Goal: Transaction & Acquisition: Purchase product/service

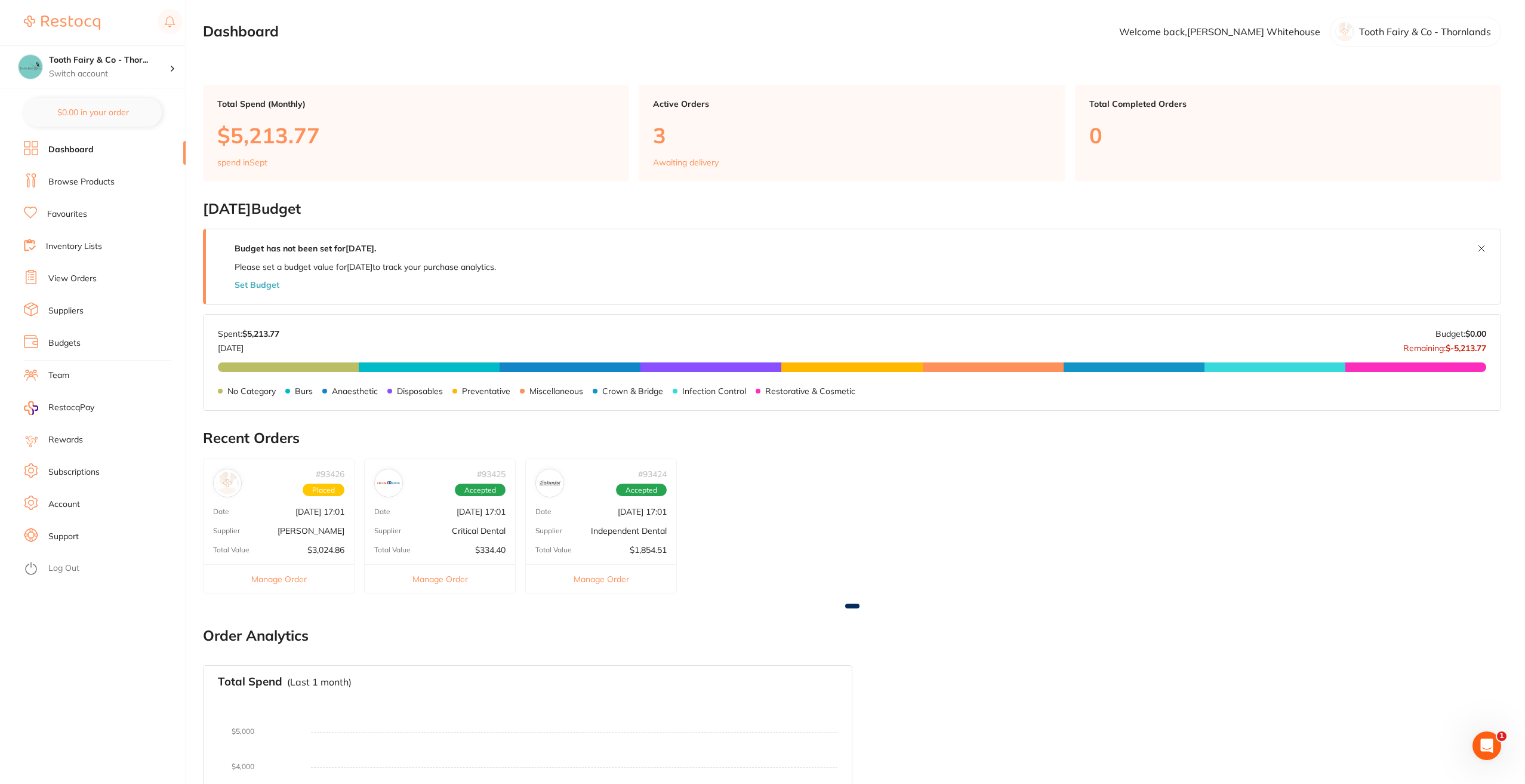
click at [84, 181] on link "Browse Products" at bounding box center [81, 182] width 66 height 12
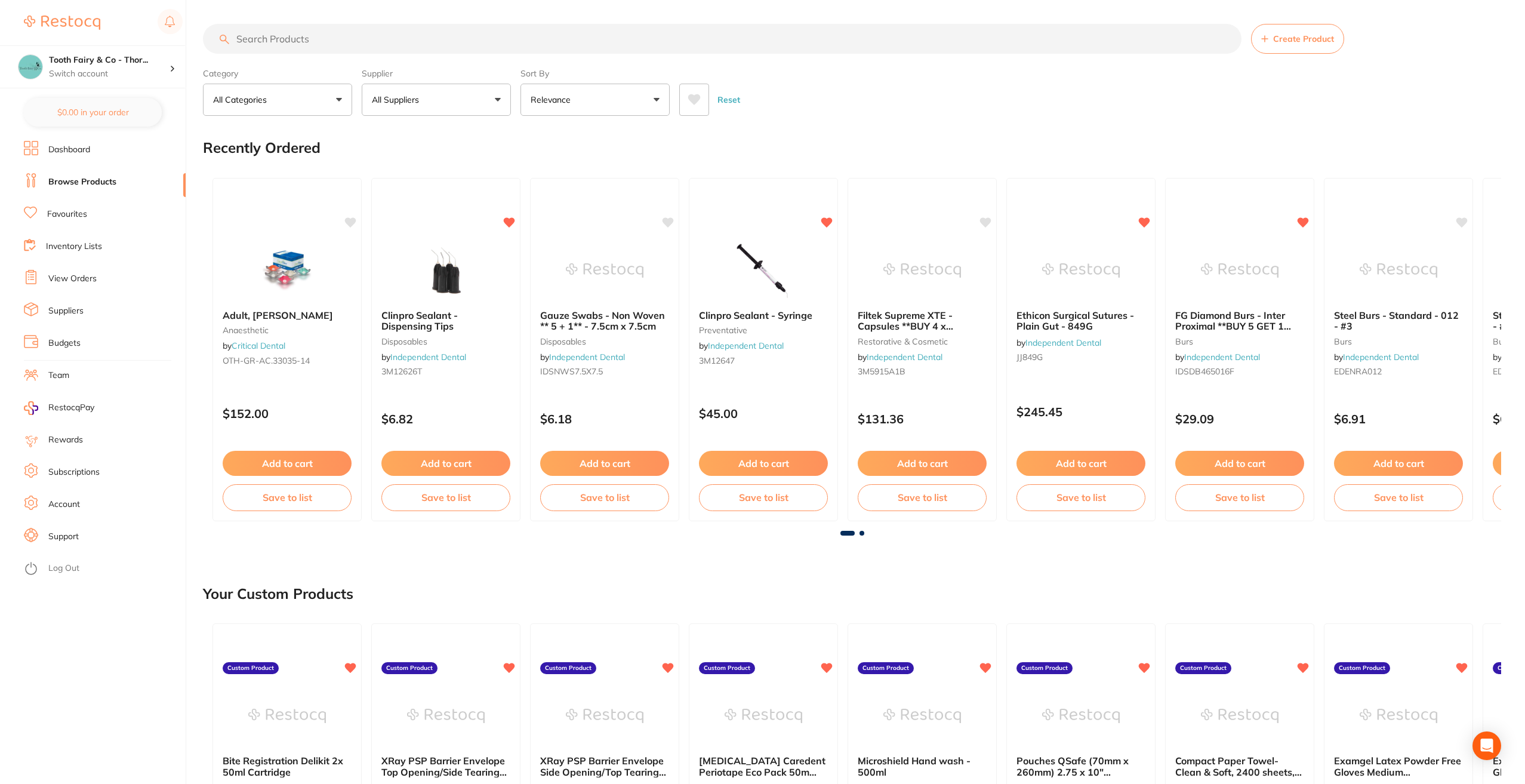
click at [364, 34] on input "search" at bounding box center [722, 38] width 1038 height 30
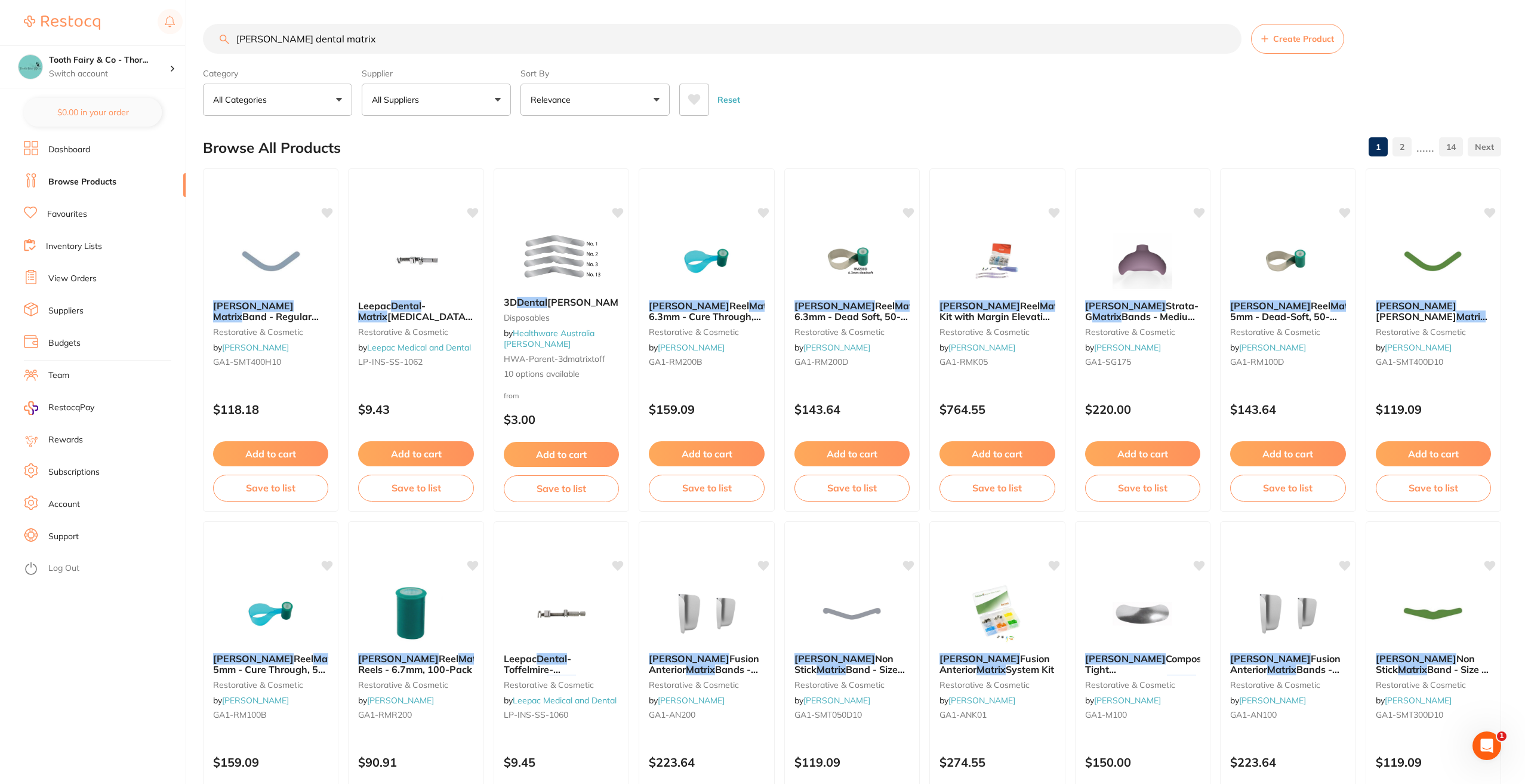
drag, startPoint x: 360, startPoint y: 38, endPoint x: 275, endPoint y: 42, distance: 85.1
click at [275, 42] on input "[PERSON_NAME] dental matrix" at bounding box center [722, 38] width 1038 height 30
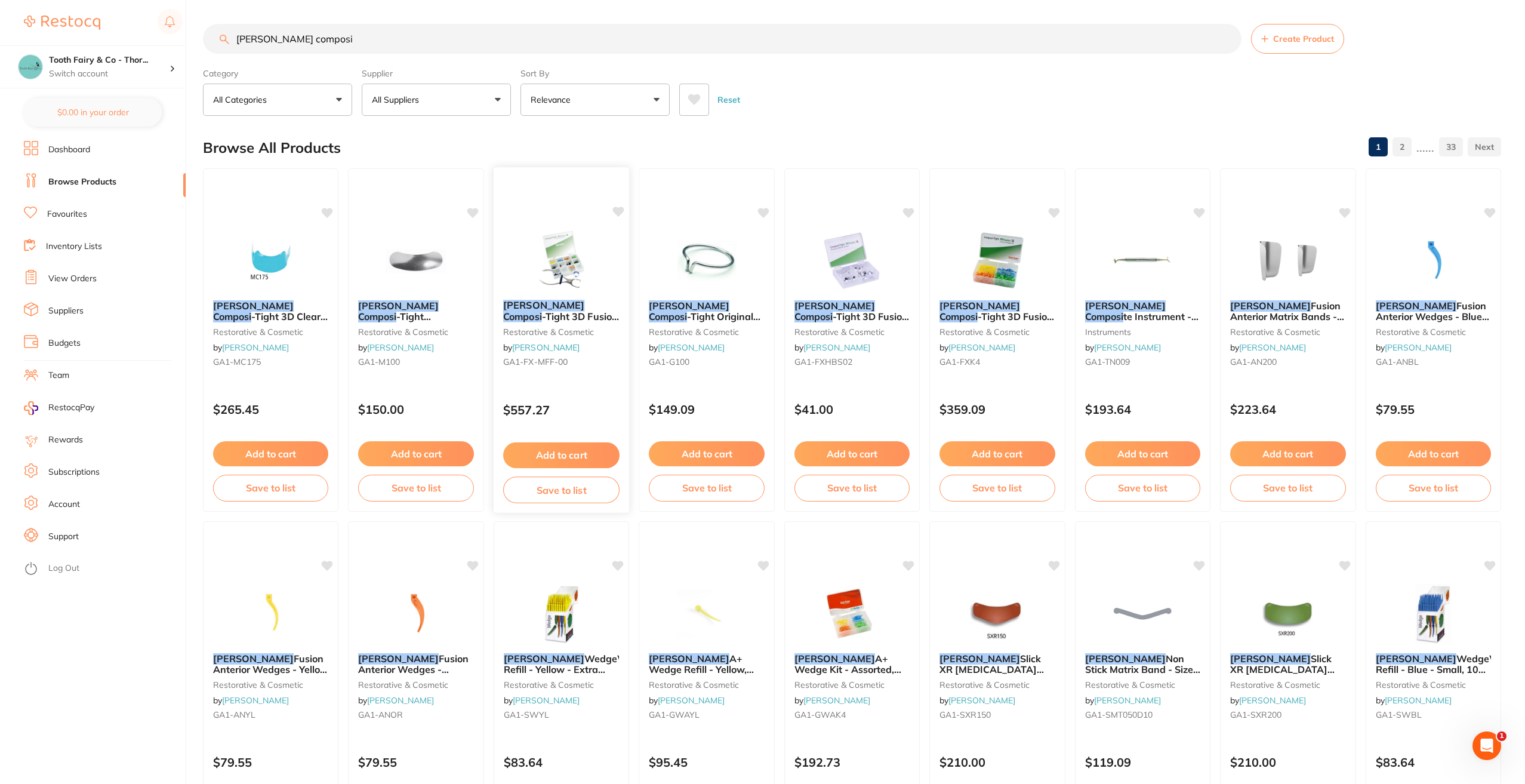
type input "[PERSON_NAME] composi"
click at [581, 311] on span "-Tight 3D Fusion Matrix Trial Kit - Includes 2 Rings" at bounding box center [561, 327] width 116 height 34
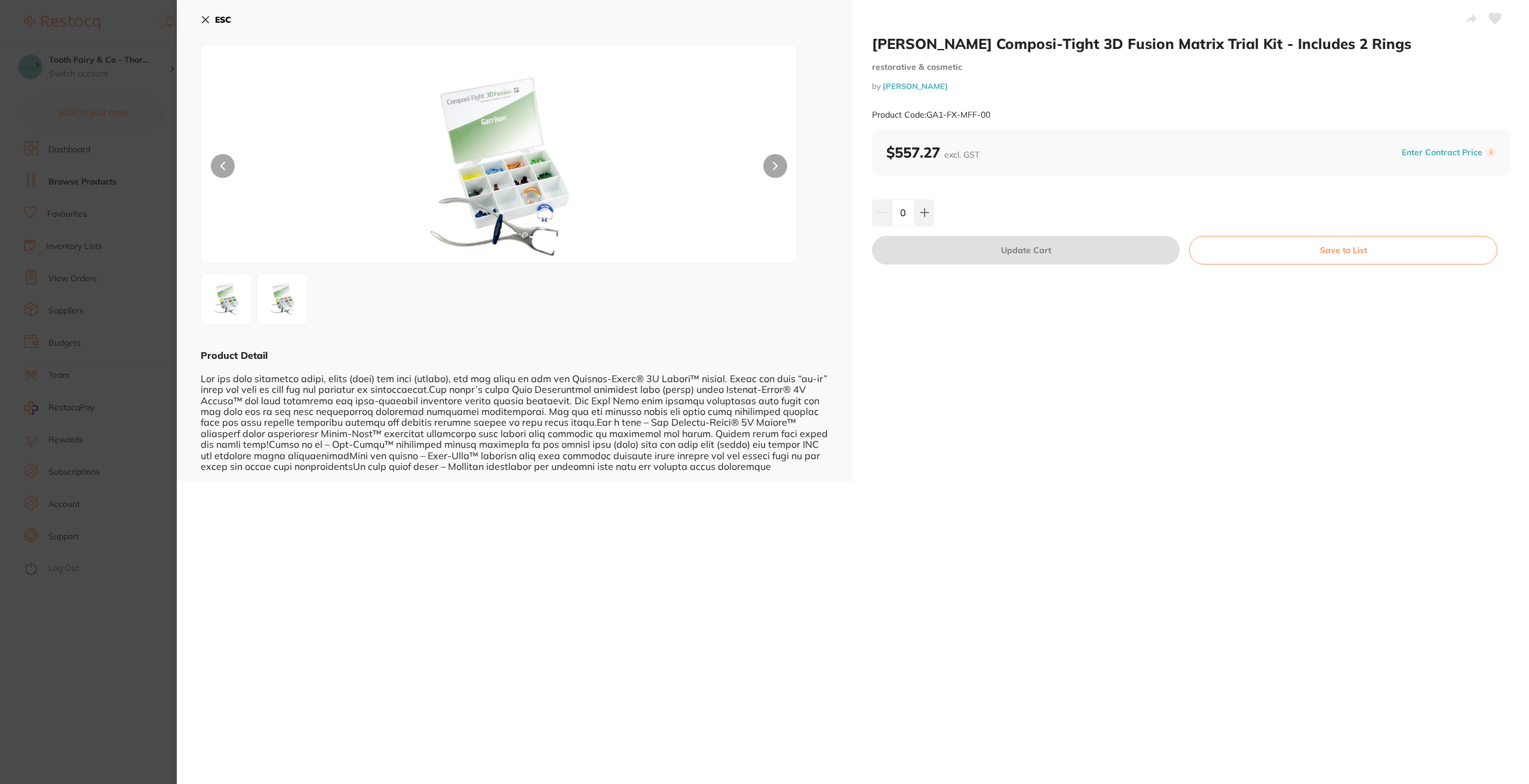
click at [222, 20] on b "ESC" at bounding box center [223, 20] width 16 height 11
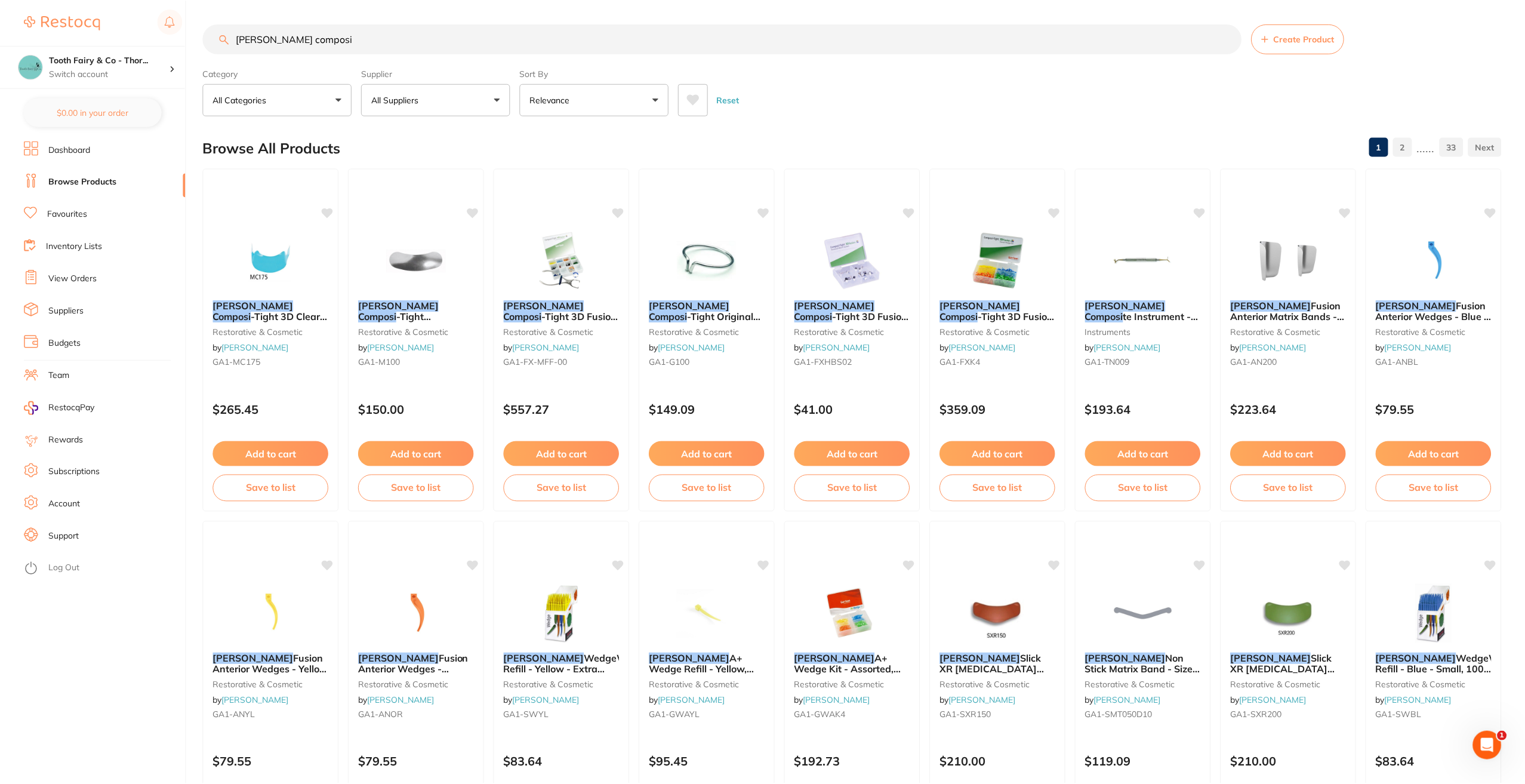
scroll to position [1, 0]
